Goal: Transaction & Acquisition: Purchase product/service

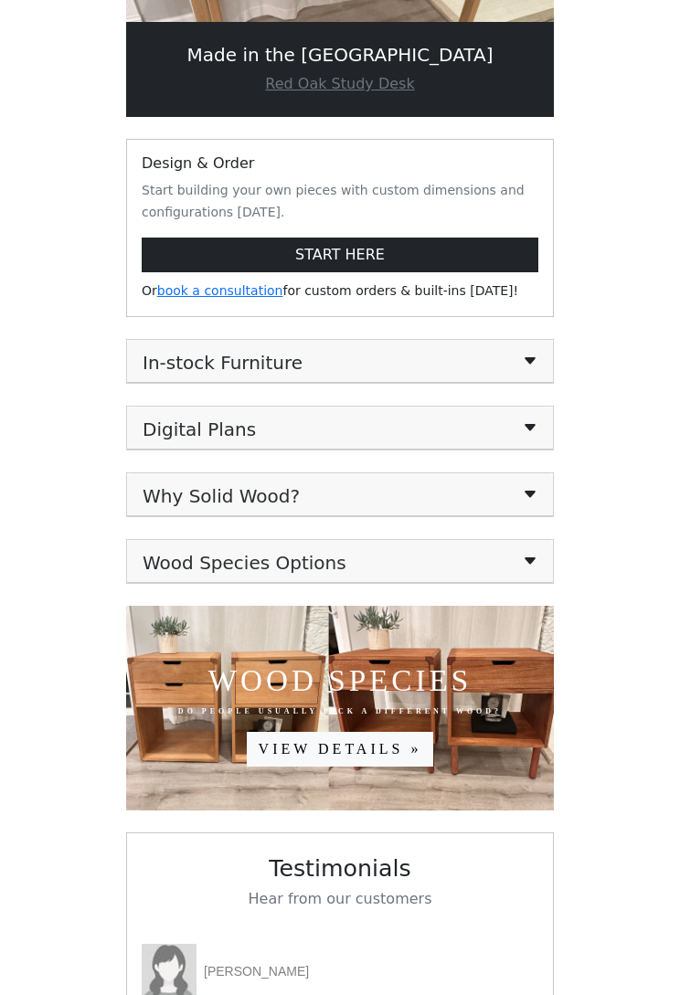
scroll to position [234, 0]
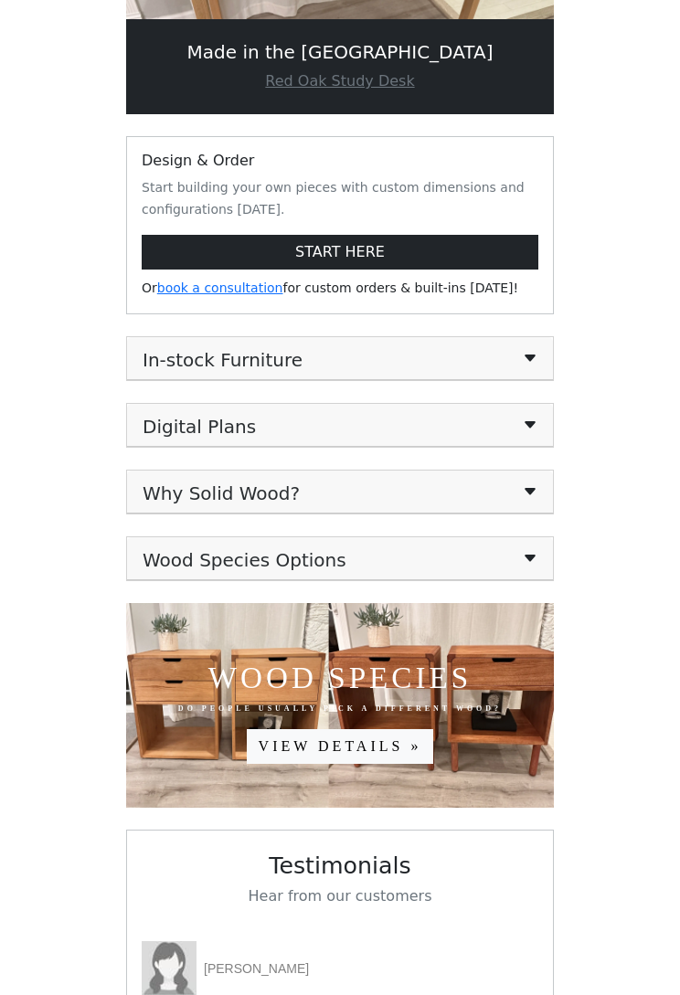
click at [483, 358] on h5 "In-stock Furniture" at bounding box center [340, 358] width 395 height 26
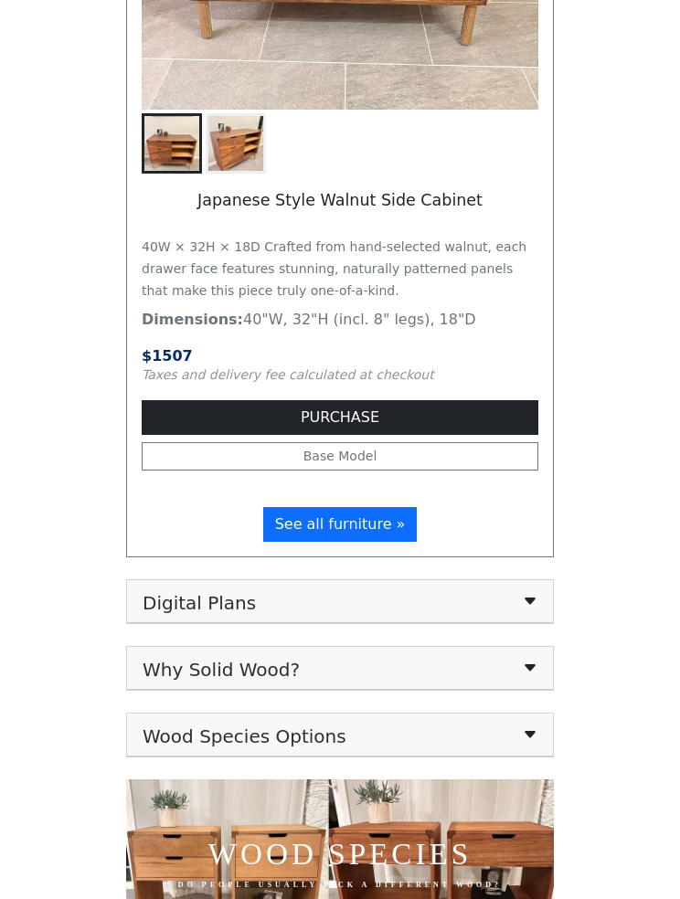
scroll to position [5181, 0]
click at [380, 533] on span "See all furniture »" at bounding box center [340, 524] width 131 height 17
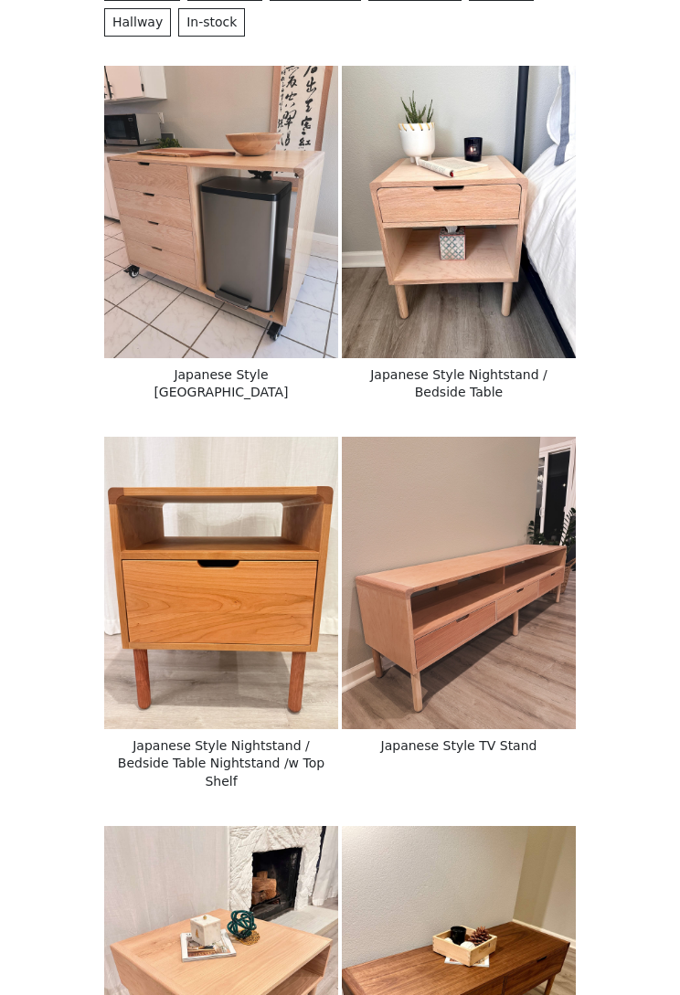
scroll to position [250, 0]
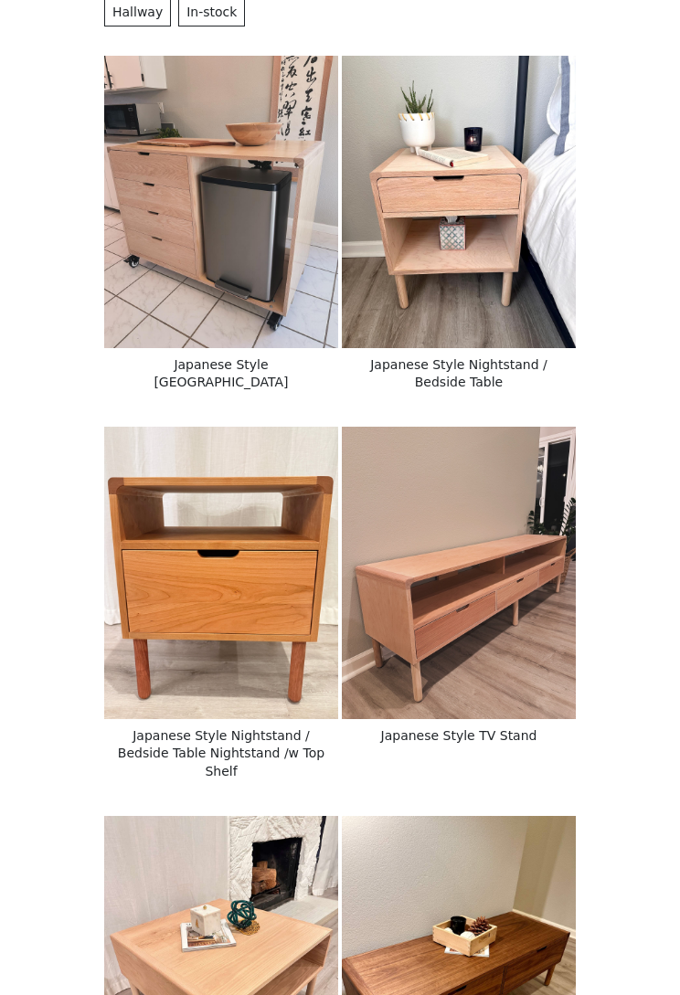
click at [286, 272] on img at bounding box center [221, 203] width 234 height 292
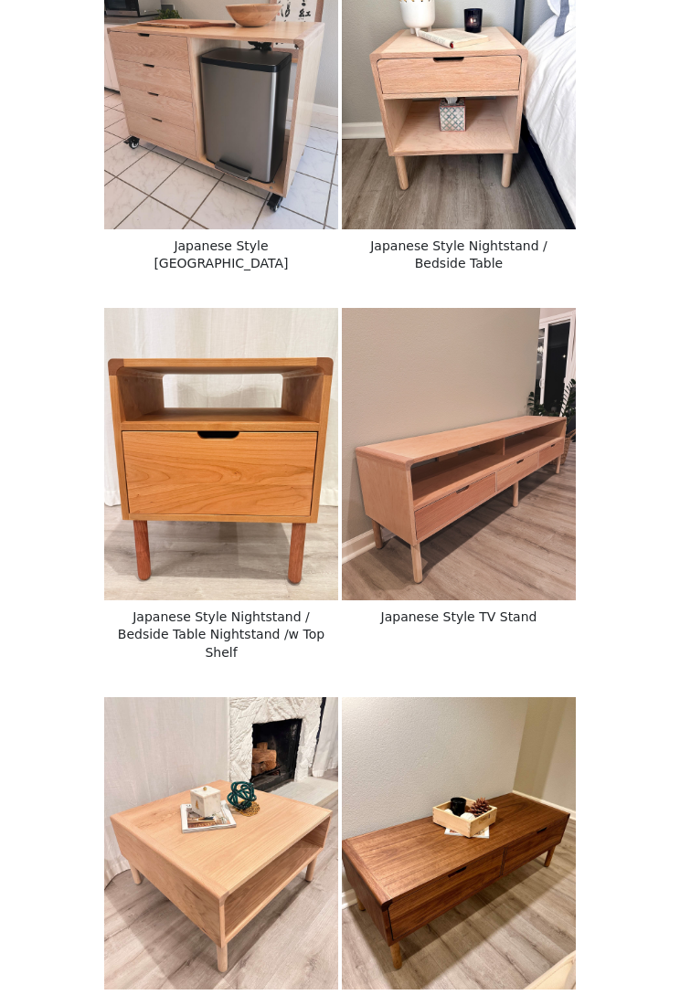
scroll to position [440, 0]
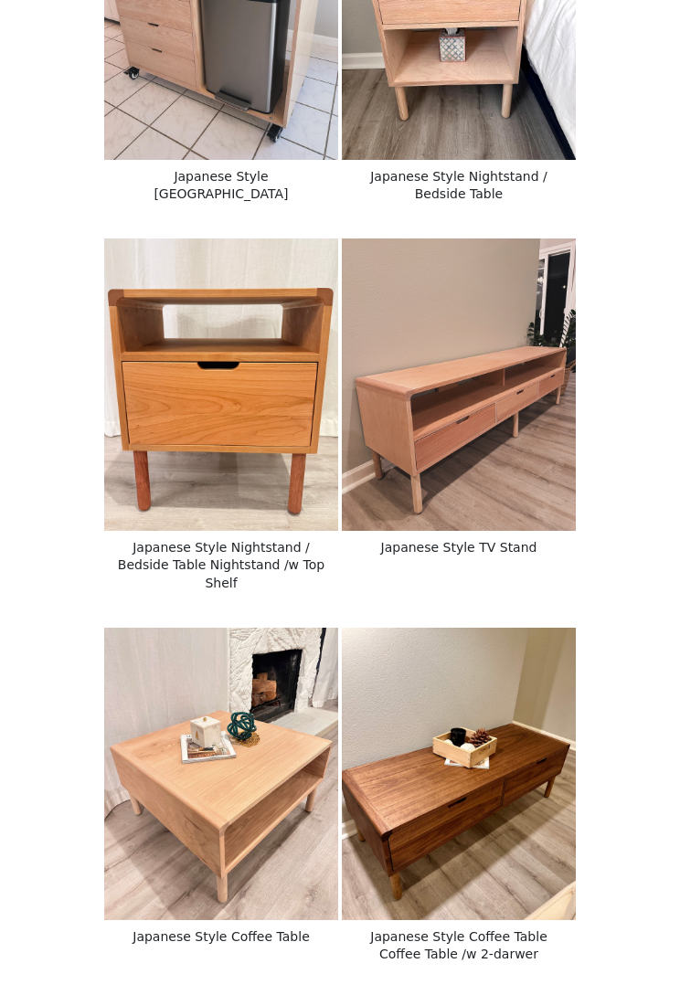
click at [512, 485] on img at bounding box center [459, 385] width 234 height 292
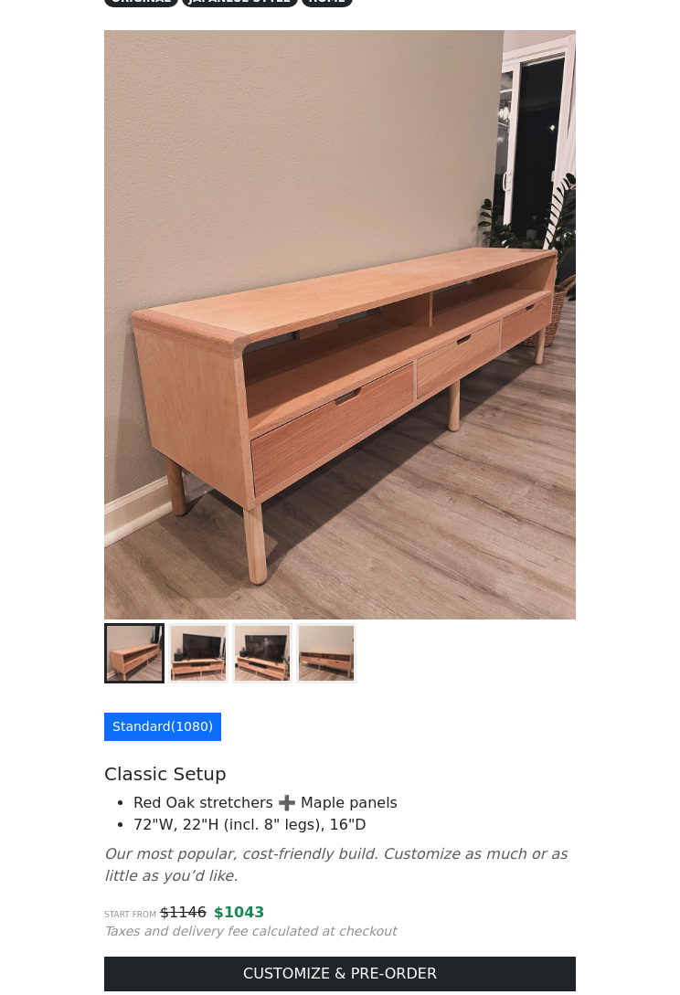
scroll to position [176, 0]
click at [196, 662] on img at bounding box center [198, 653] width 55 height 55
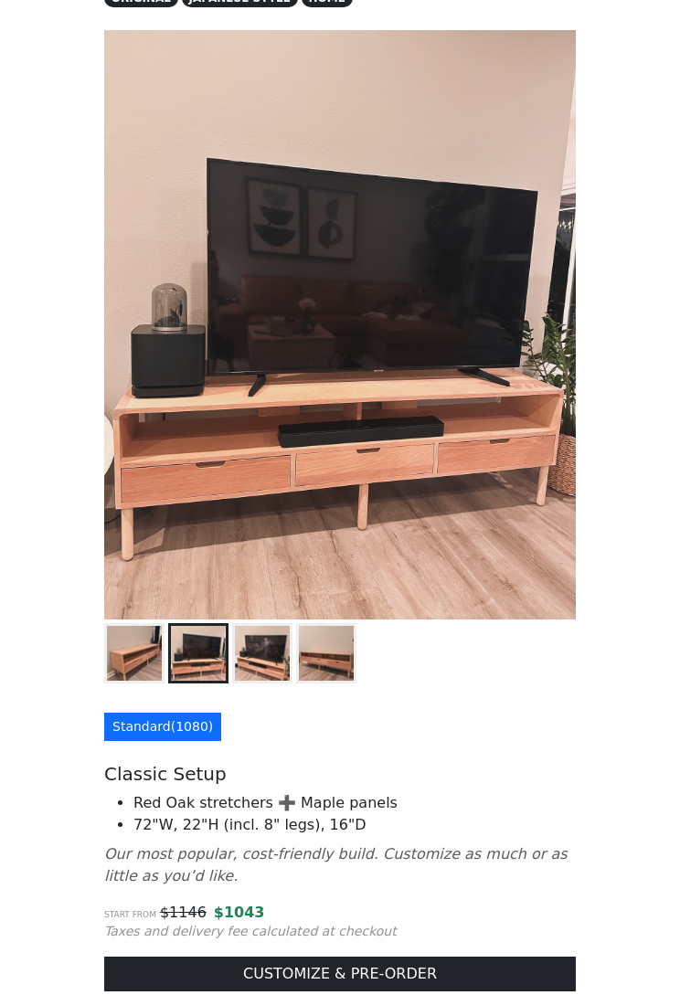
click at [252, 664] on img at bounding box center [262, 653] width 55 height 55
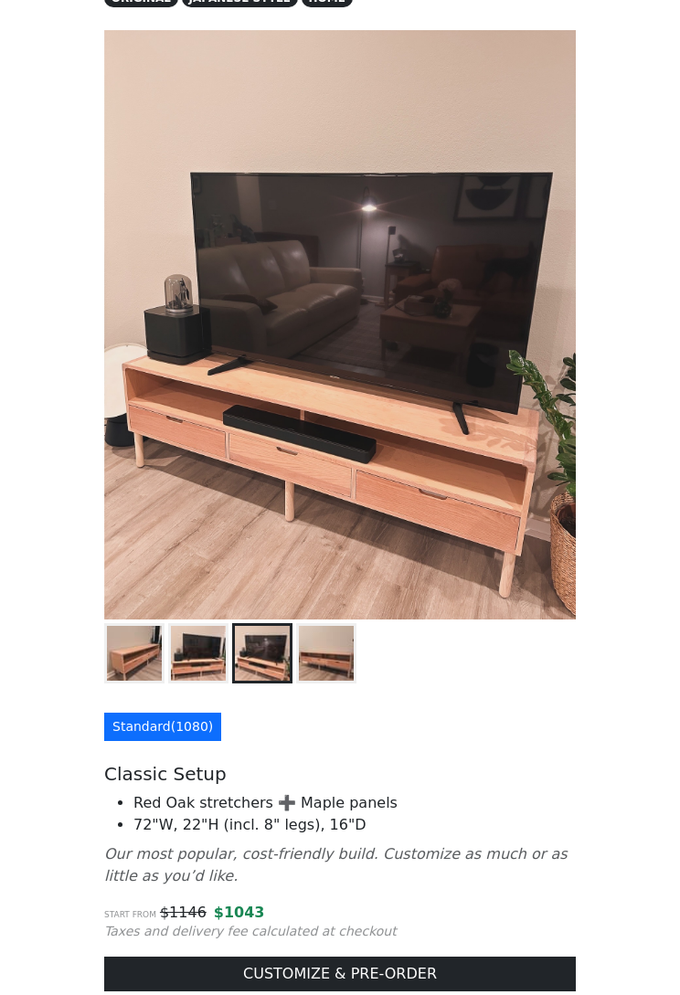
click at [340, 645] on img at bounding box center [326, 653] width 55 height 55
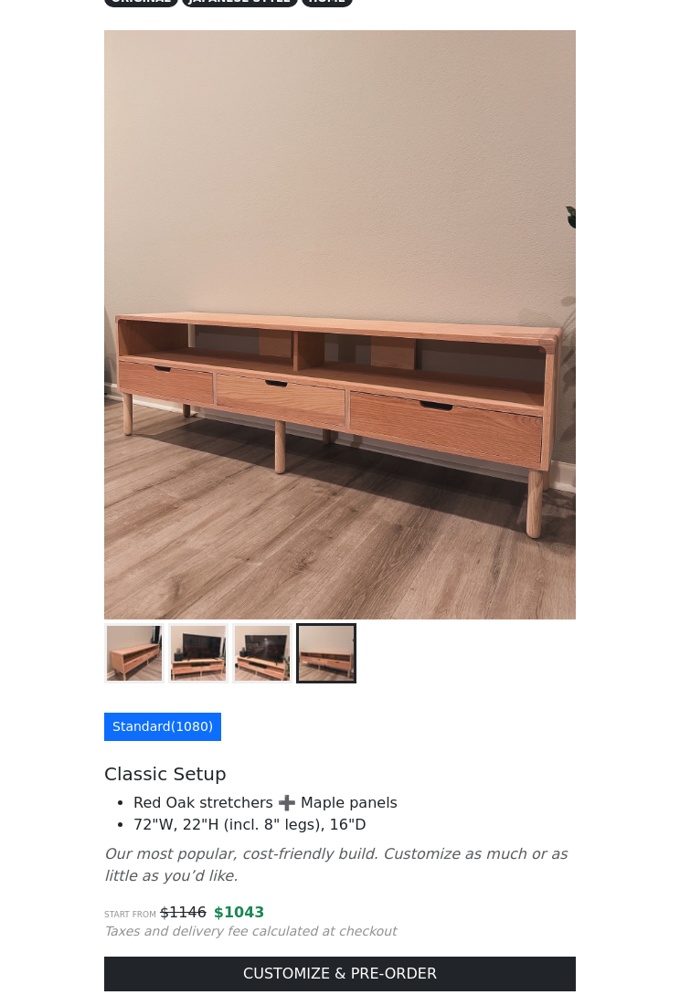
click at [236, 650] on img at bounding box center [262, 653] width 55 height 55
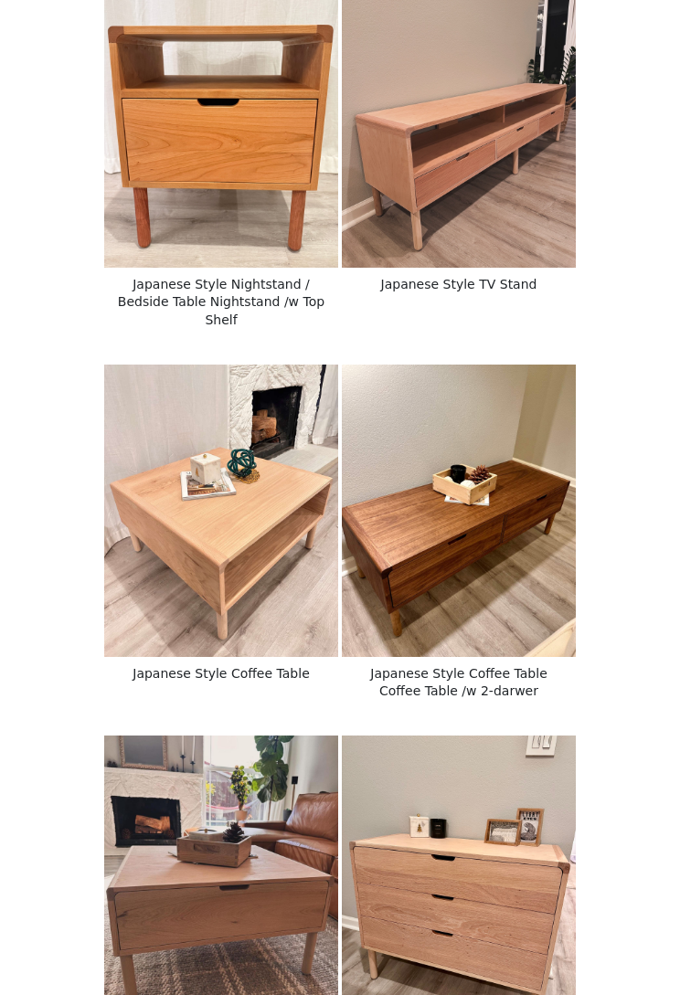
scroll to position [716, 0]
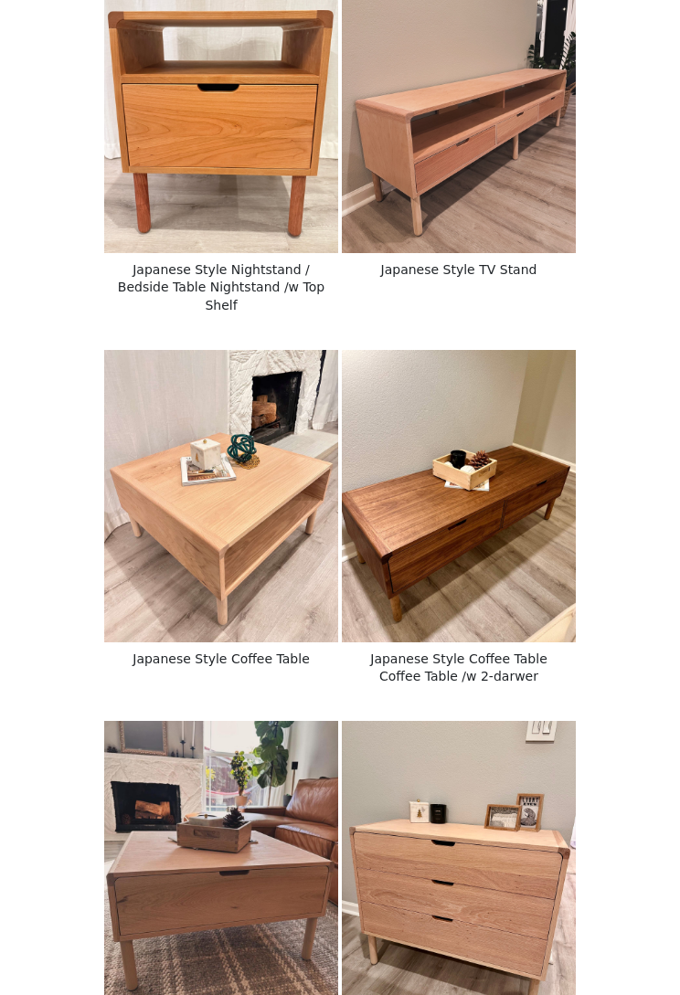
click at [162, 527] on img at bounding box center [221, 497] width 234 height 292
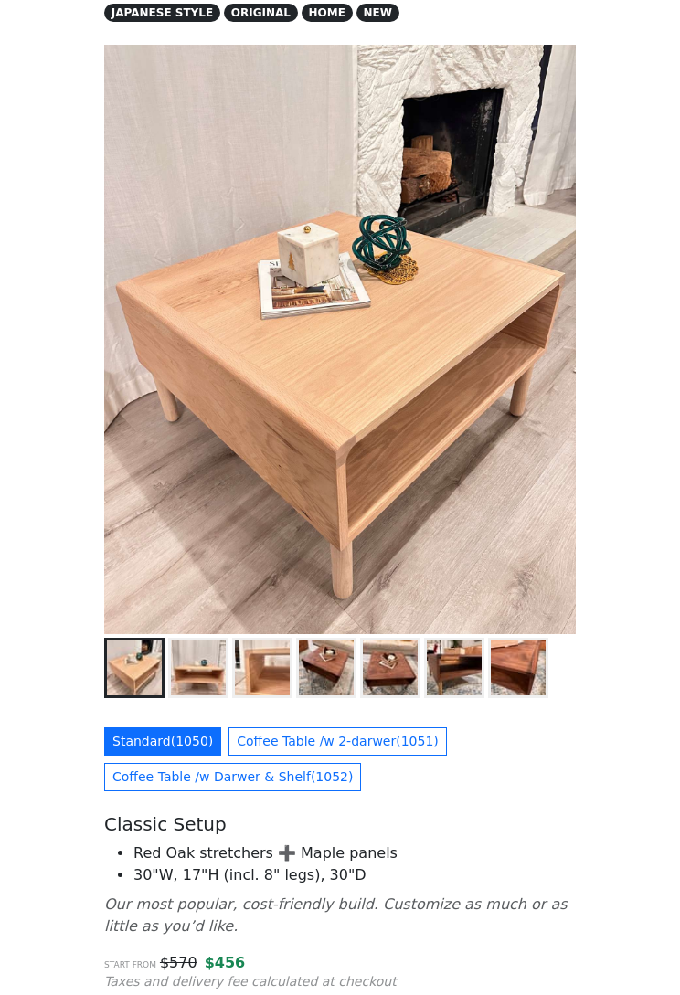
scroll to position [162, 0]
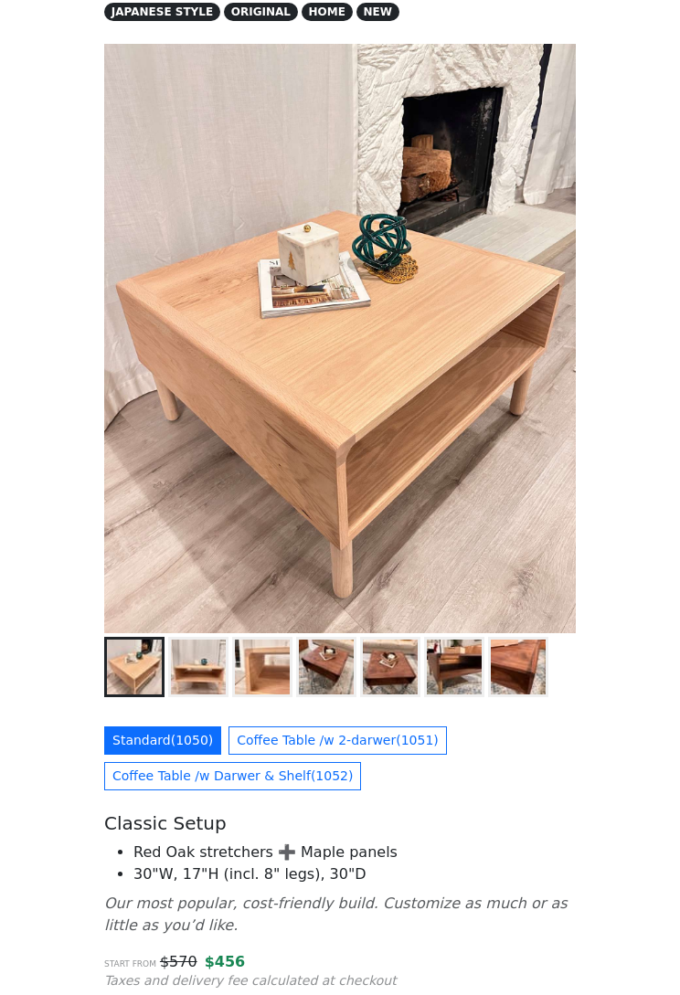
click at [206, 671] on img at bounding box center [198, 668] width 55 height 55
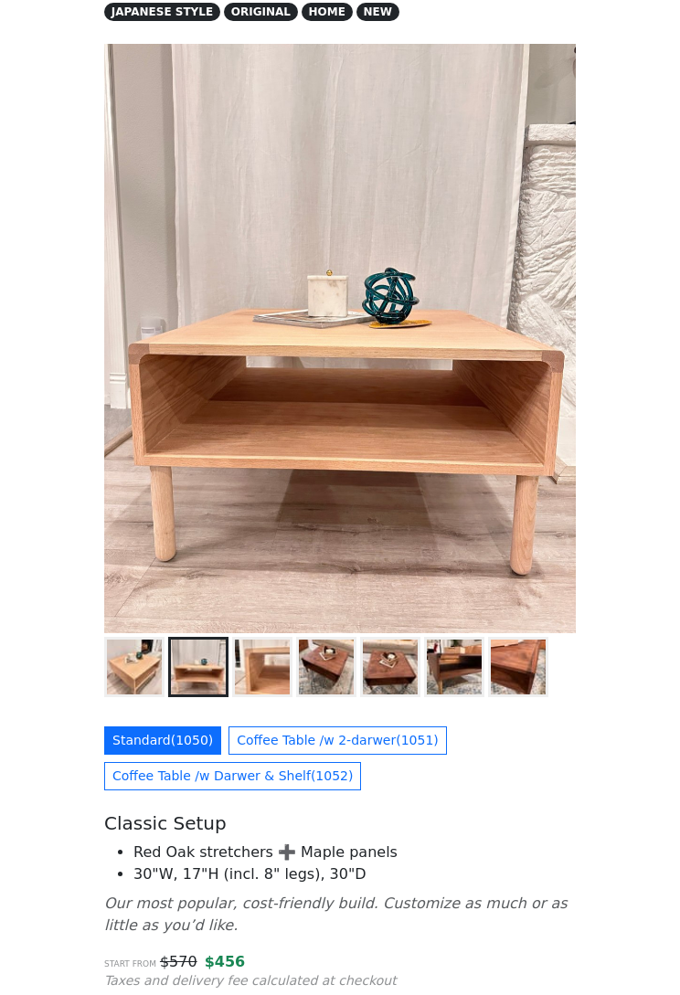
click at [282, 673] on img at bounding box center [262, 668] width 55 height 55
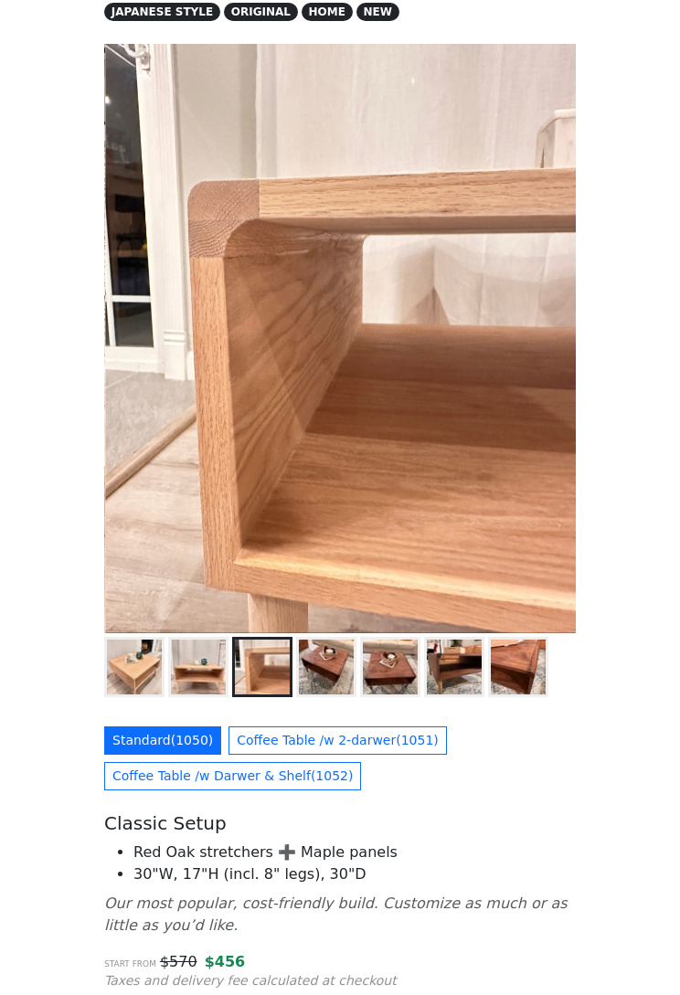
click at [325, 661] on img at bounding box center [326, 668] width 55 height 55
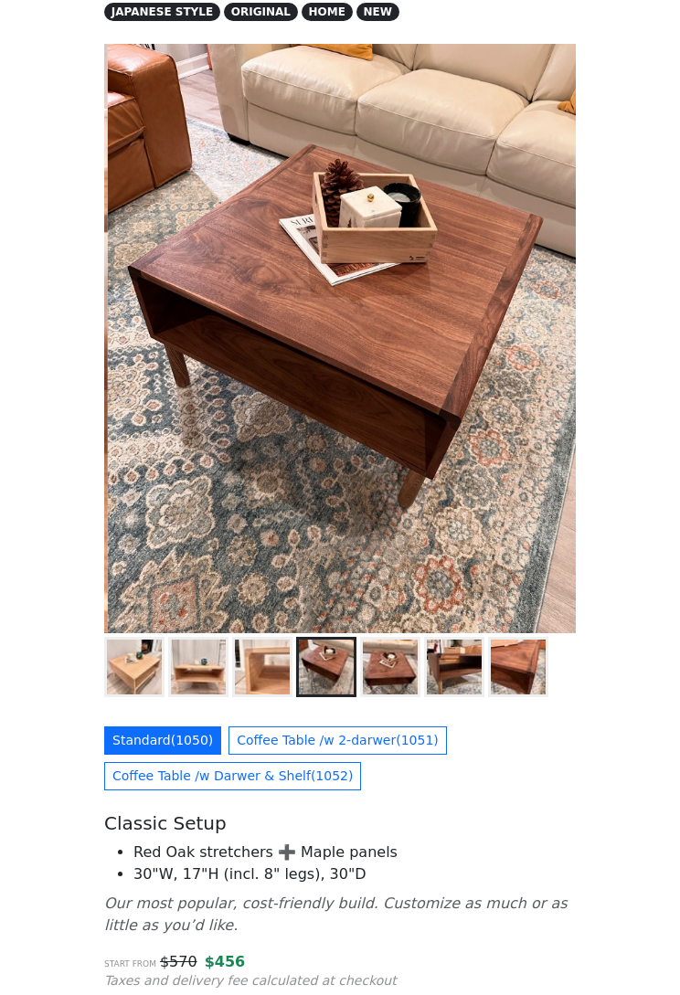
click at [394, 664] on img at bounding box center [390, 668] width 55 height 55
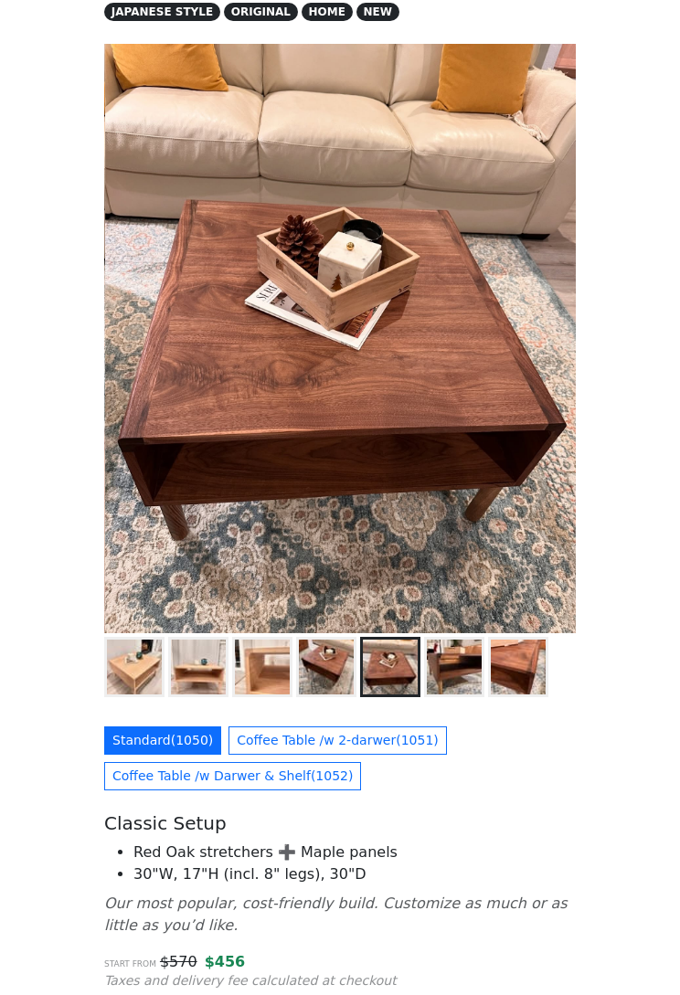
click at [457, 665] on img at bounding box center [454, 668] width 55 height 55
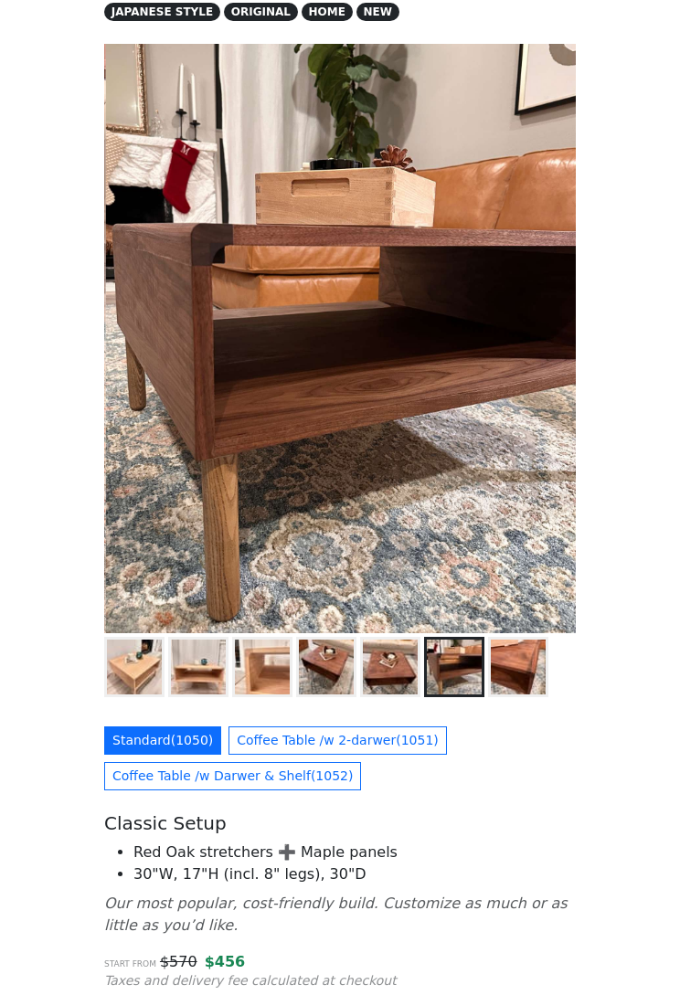
click at [528, 645] on img at bounding box center [518, 668] width 55 height 55
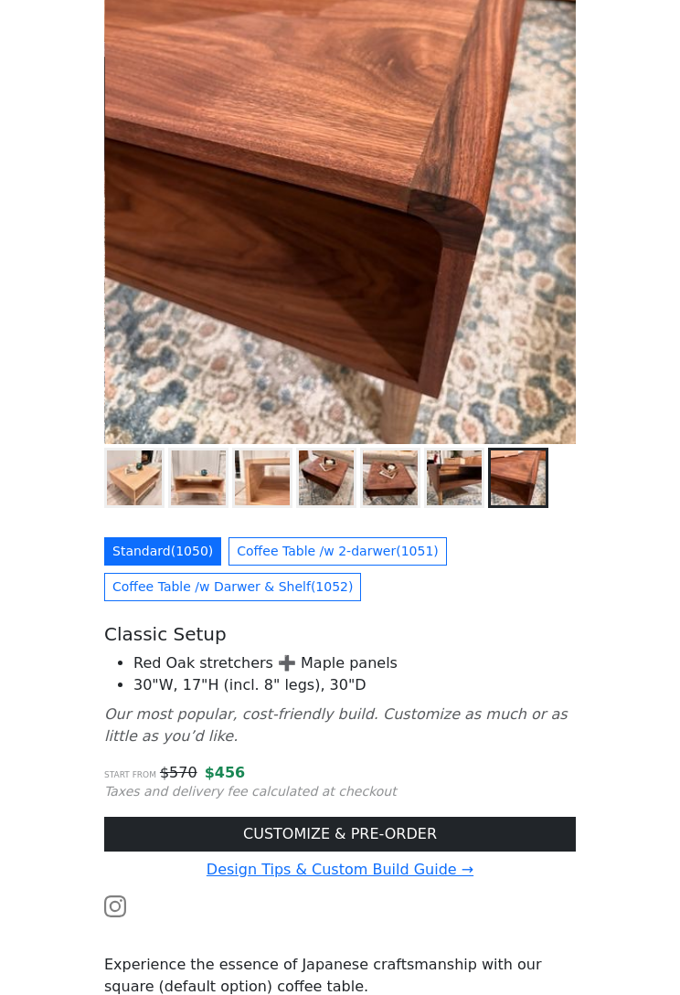
scroll to position [362, 0]
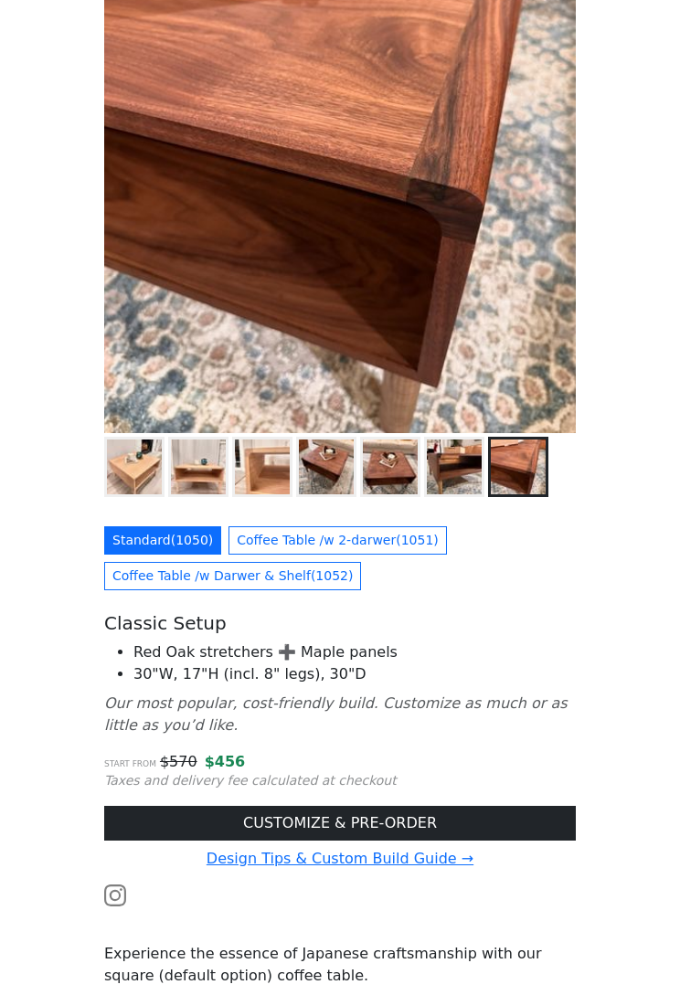
click at [386, 542] on link "Coffee Table /w 2-darwer ( 1051 )" at bounding box center [337, 541] width 218 height 28
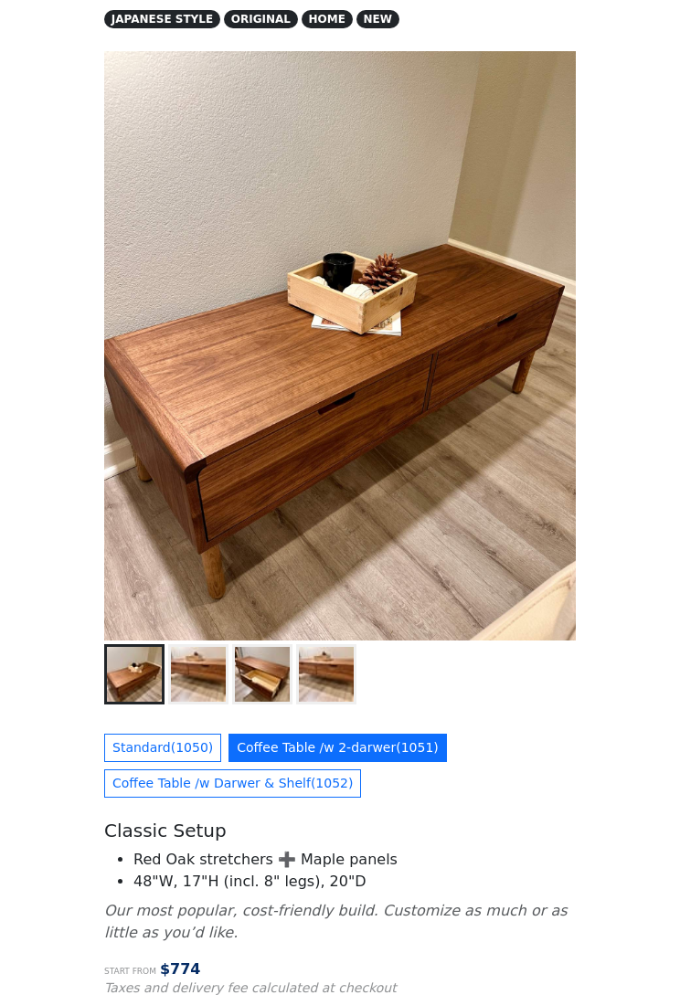
scroll to position [155, 0]
click at [296, 782] on link "Coffee Table /w Darwer & Shelf ( 1052 )" at bounding box center [232, 783] width 257 height 28
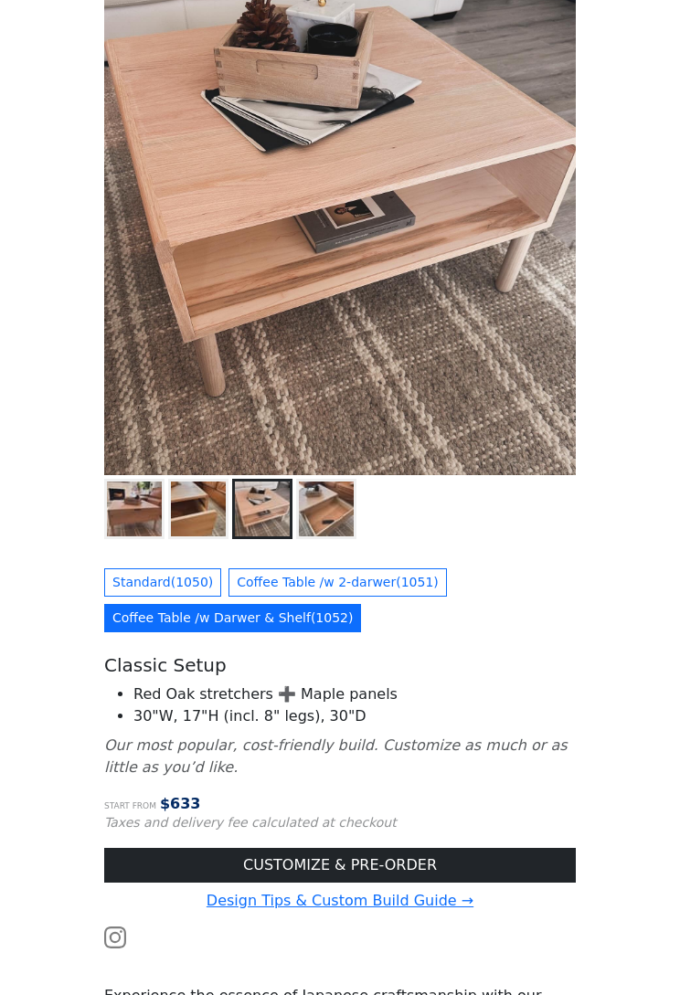
scroll to position [321, 0]
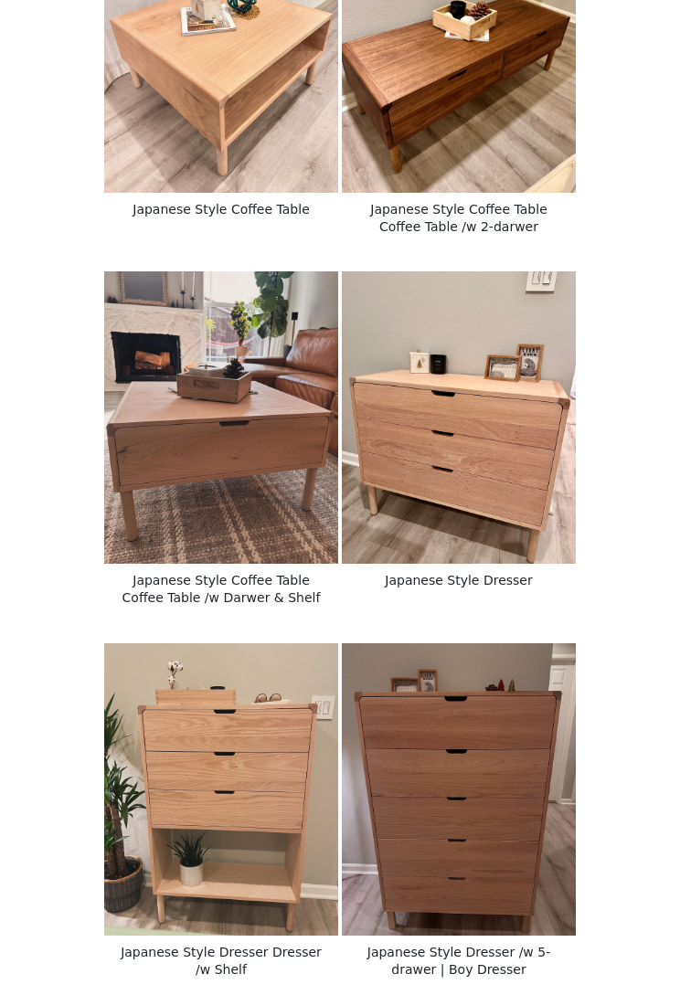
scroll to position [1169, 0]
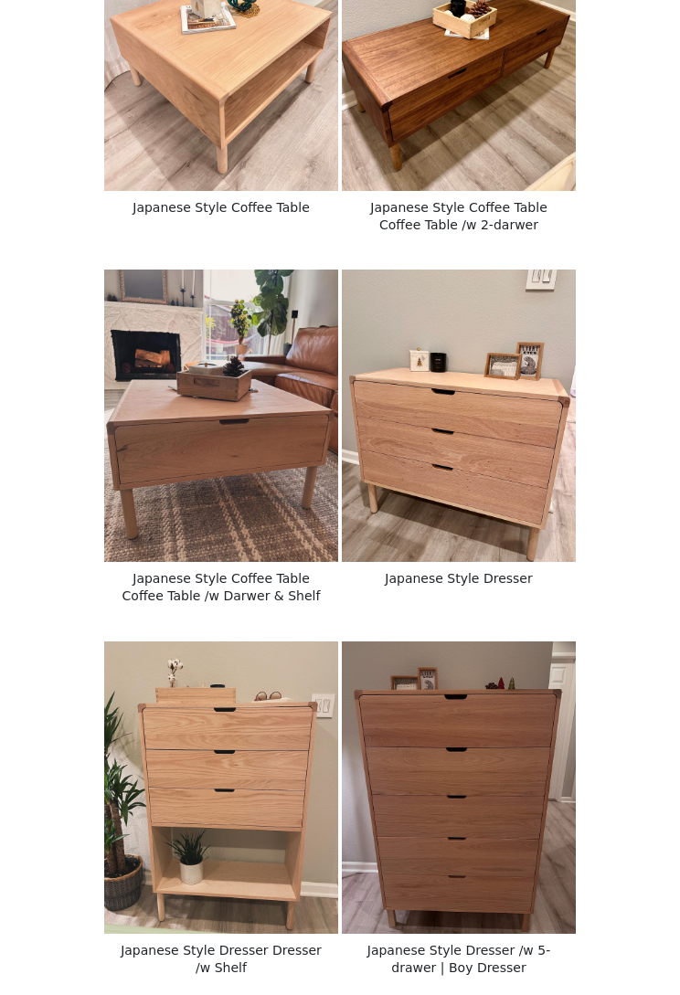
click at [138, 517] on img at bounding box center [221, 416] width 234 height 292
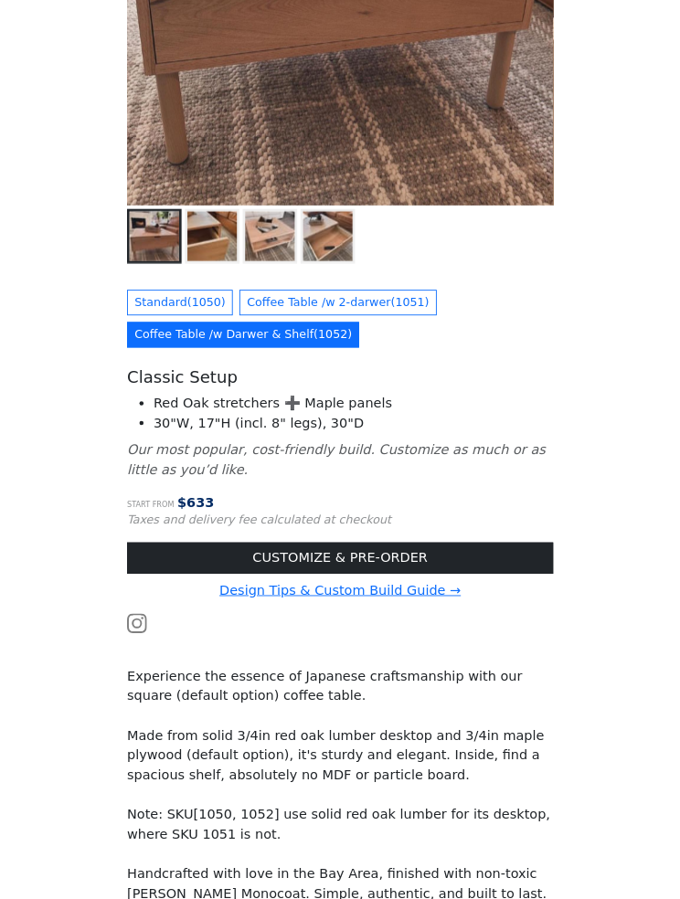
scroll to position [571, 0]
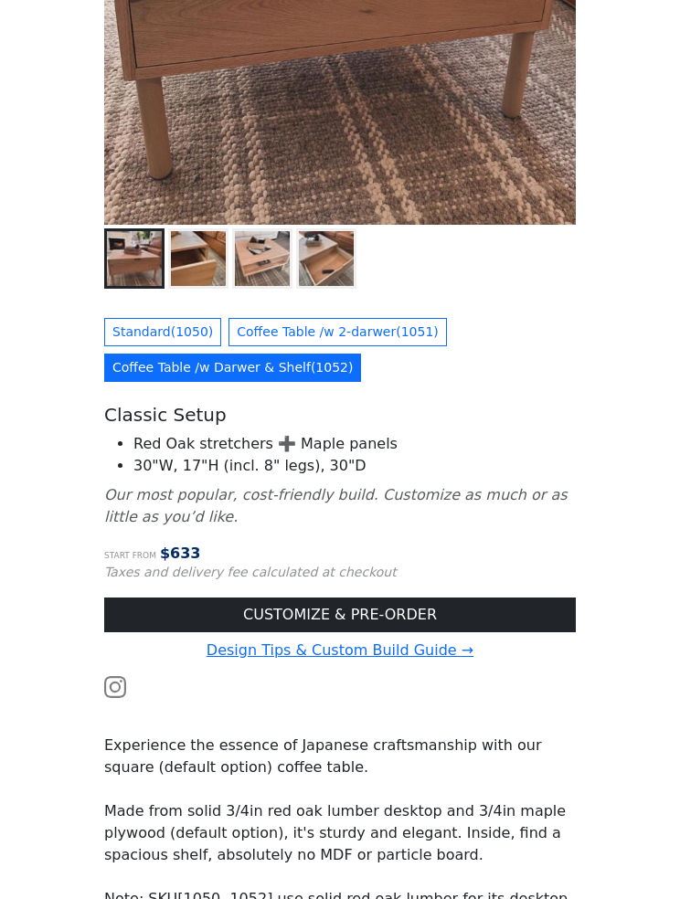
click at [414, 612] on link "CUSTOMIZE & PRE-ORDER" at bounding box center [340, 615] width 472 height 35
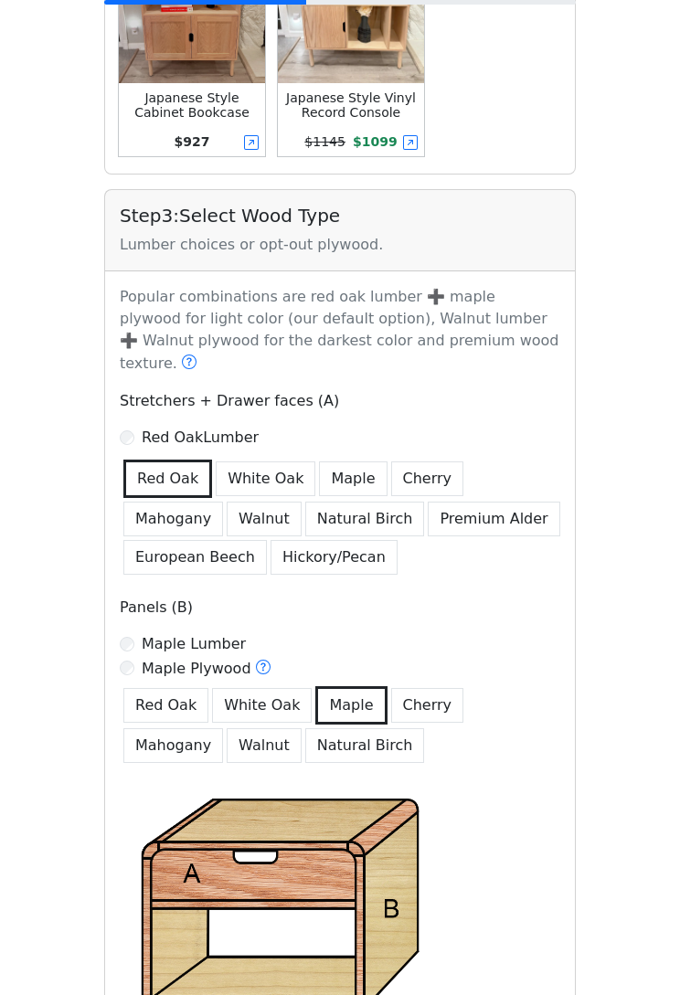
scroll to position [2003, 0]
click at [245, 466] on button "White Oak" at bounding box center [266, 478] width 100 height 35
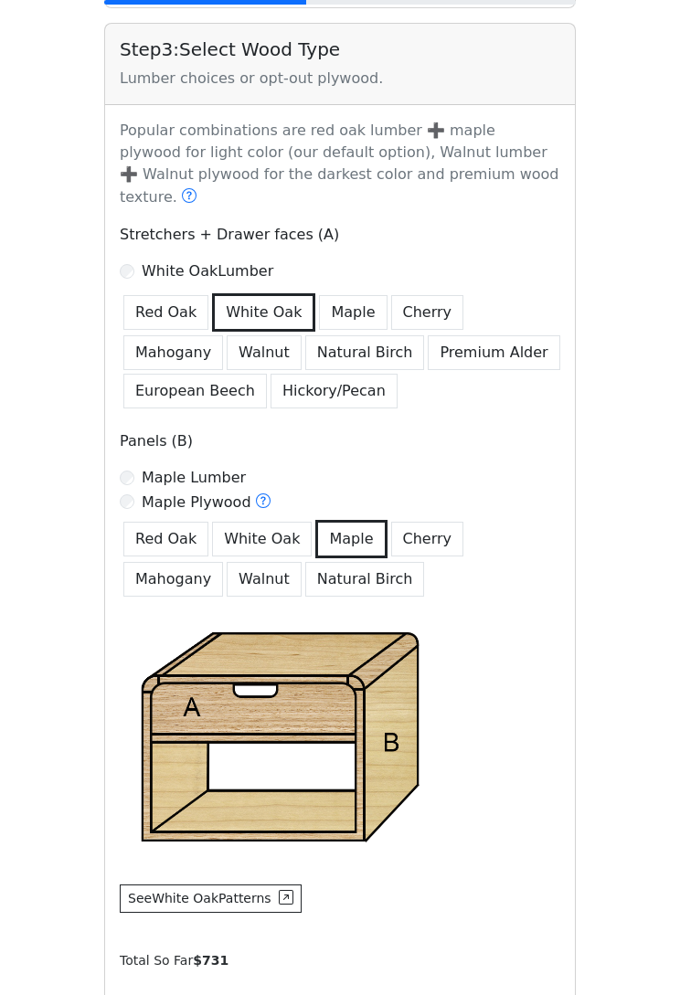
scroll to position [2169, 0]
click at [227, 562] on button "Walnut" at bounding box center [264, 579] width 75 height 35
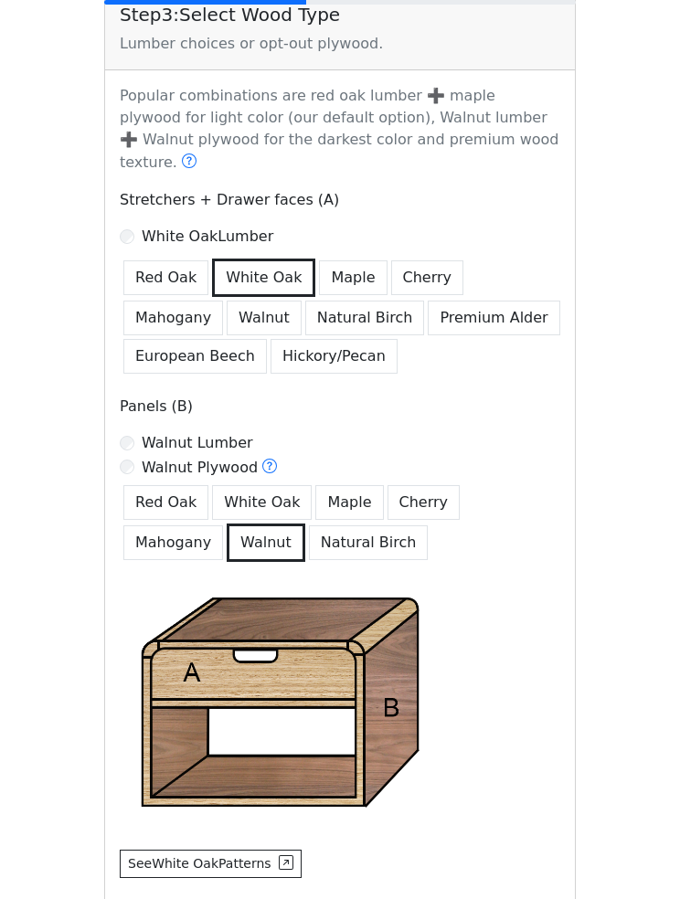
scroll to position [2180, 0]
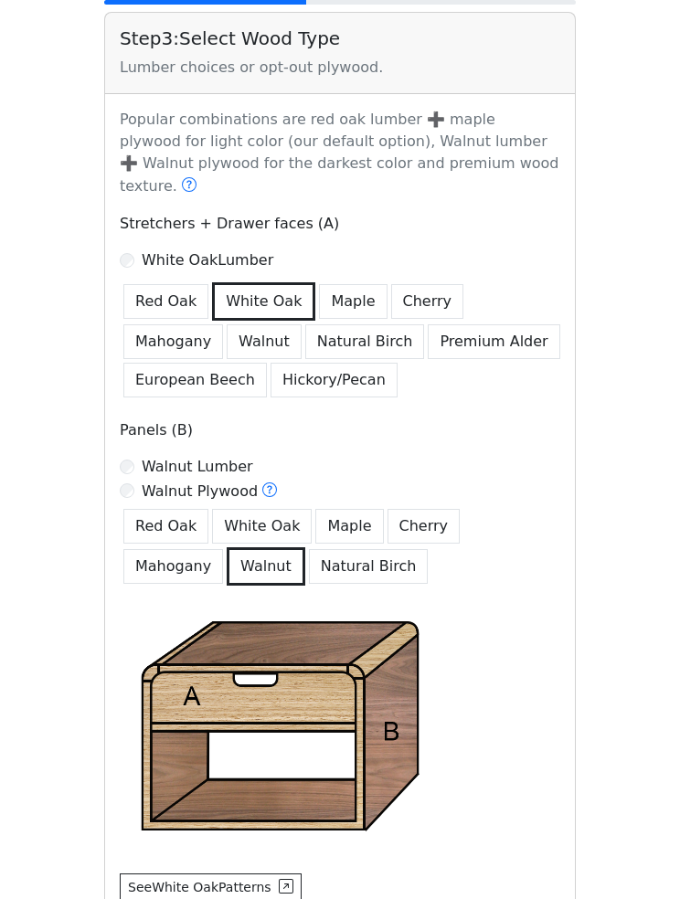
click at [280, 509] on button "White Oak" at bounding box center [262, 526] width 100 height 35
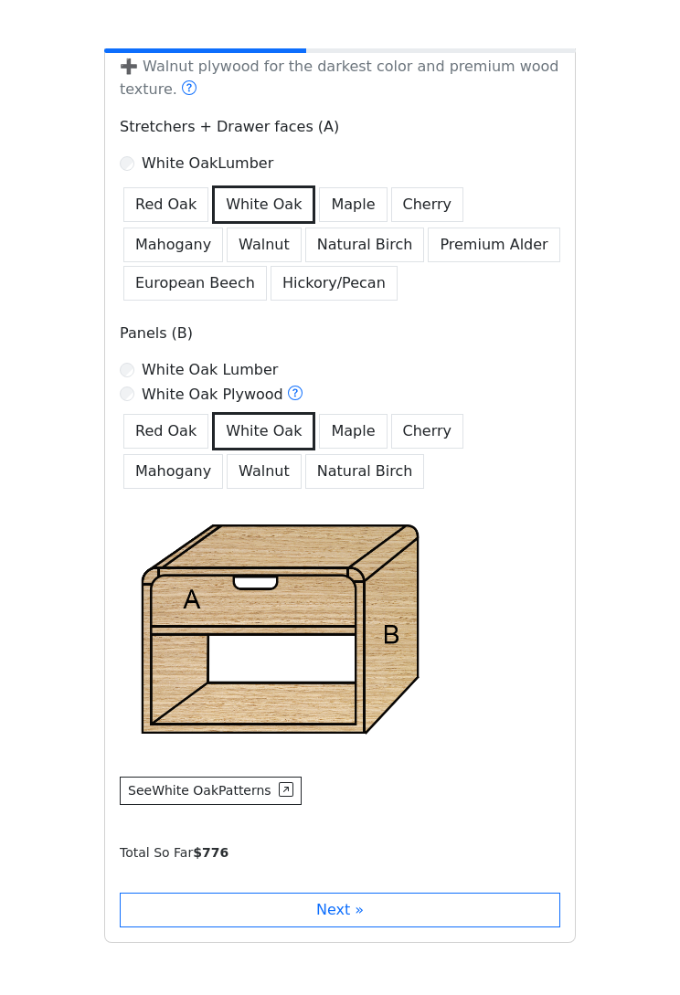
scroll to position [2327, 0]
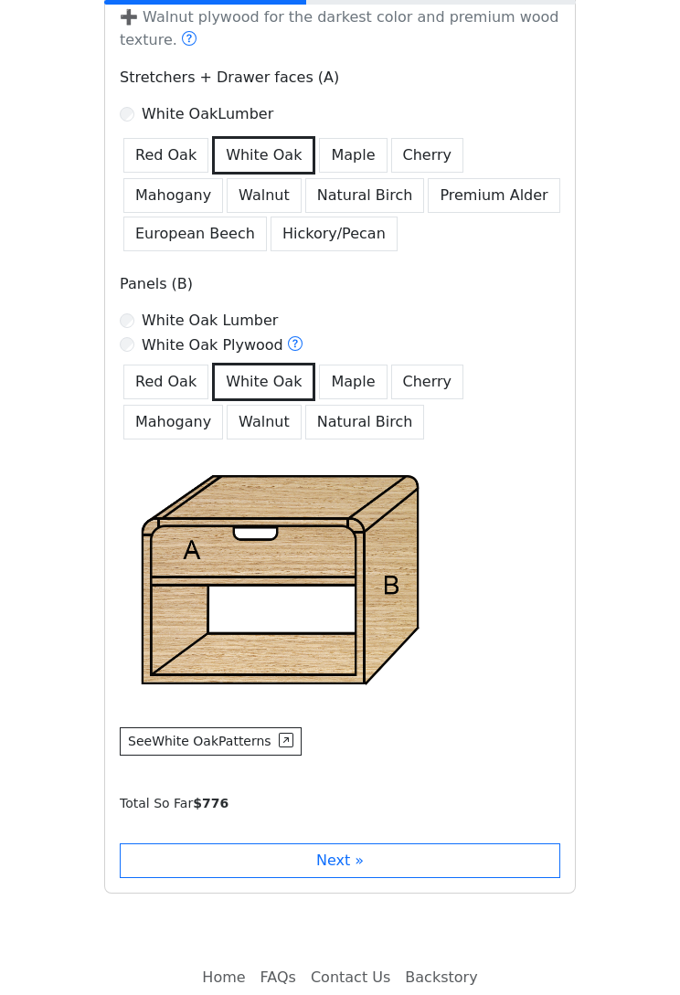
click at [471, 843] on button "Next »" at bounding box center [340, 860] width 440 height 35
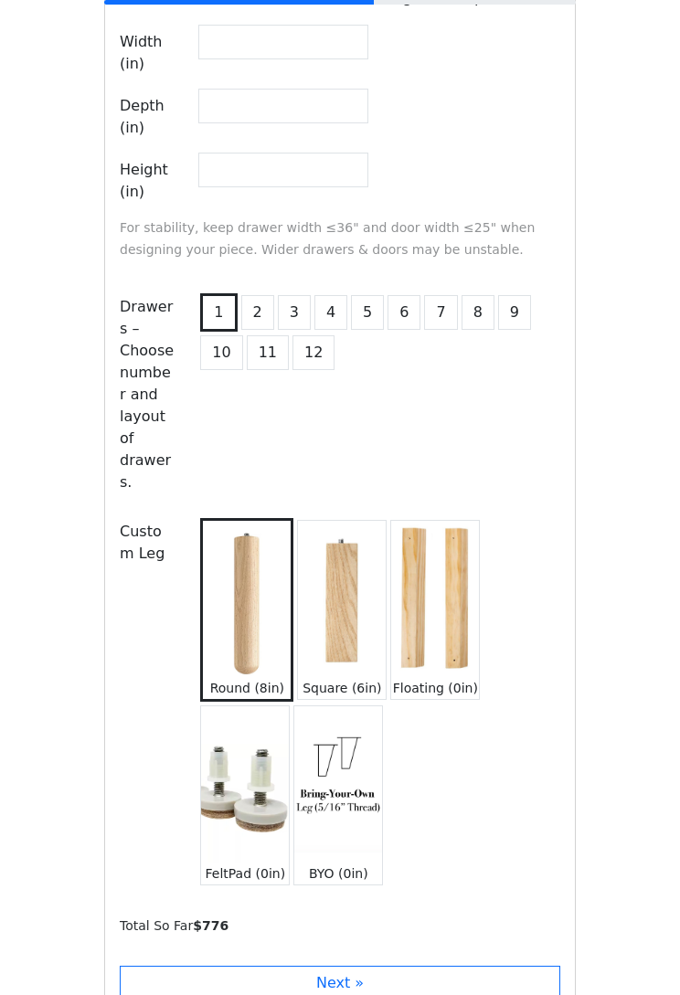
scroll to position [3312, 0]
